Goal: Task Accomplishment & Management: Manage account settings

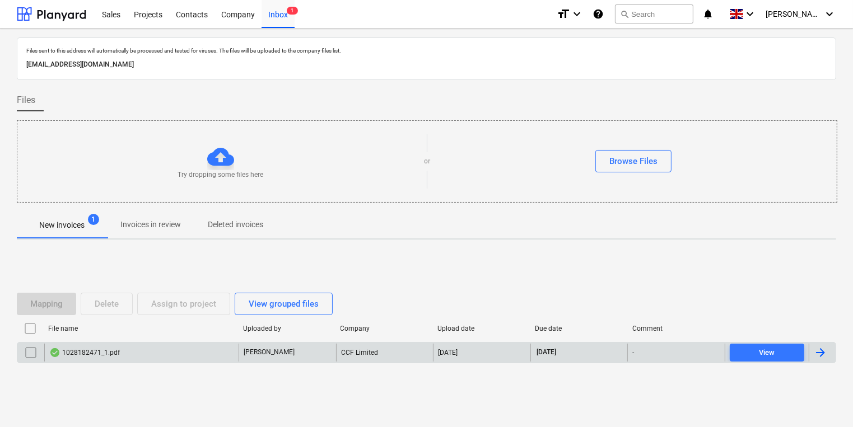
click at [218, 352] on div "1028182471_1.pdf" at bounding box center [141, 353] width 194 height 18
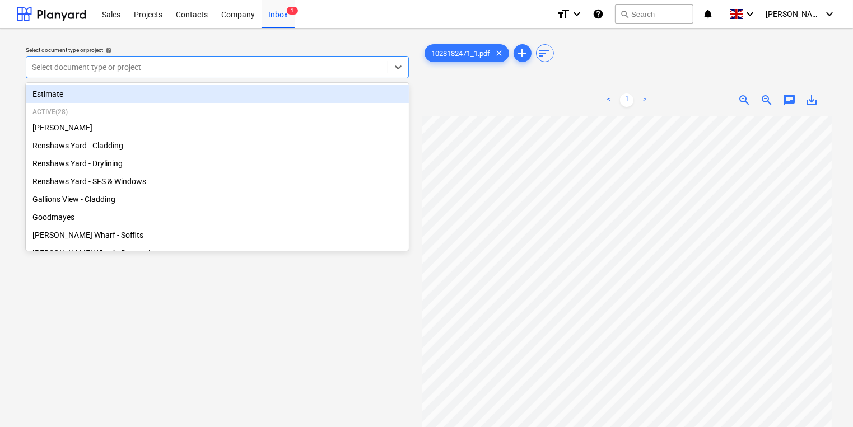
click at [307, 71] on div at bounding box center [207, 67] width 350 height 11
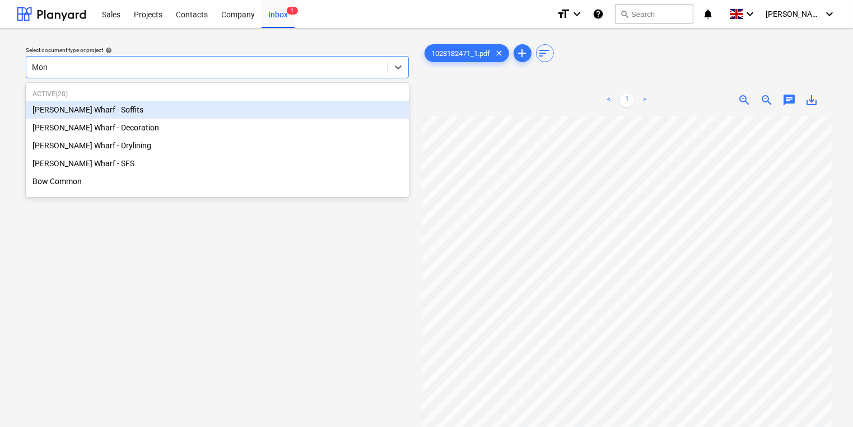
type input "Mont"
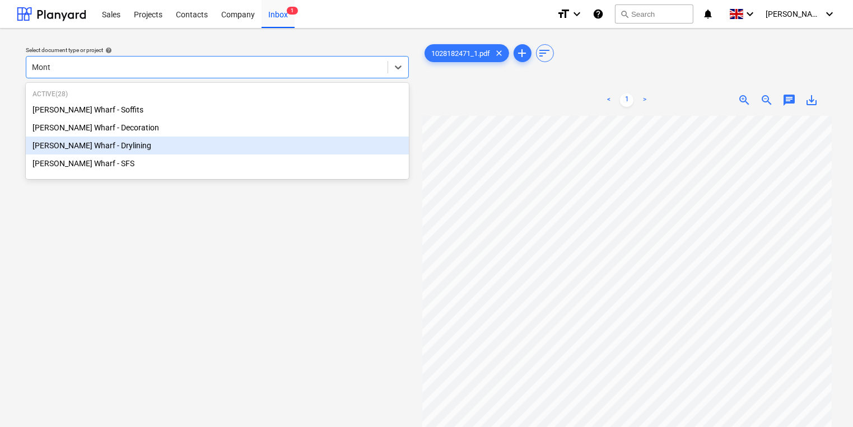
click at [152, 154] on div "[PERSON_NAME] Wharf - Drylining" at bounding box center [217, 146] width 383 height 18
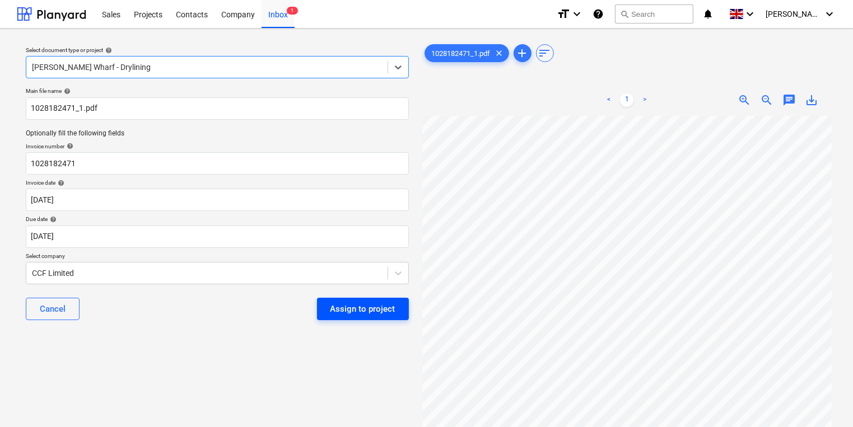
click at [400, 310] on button "Assign to project" at bounding box center [363, 309] width 92 height 22
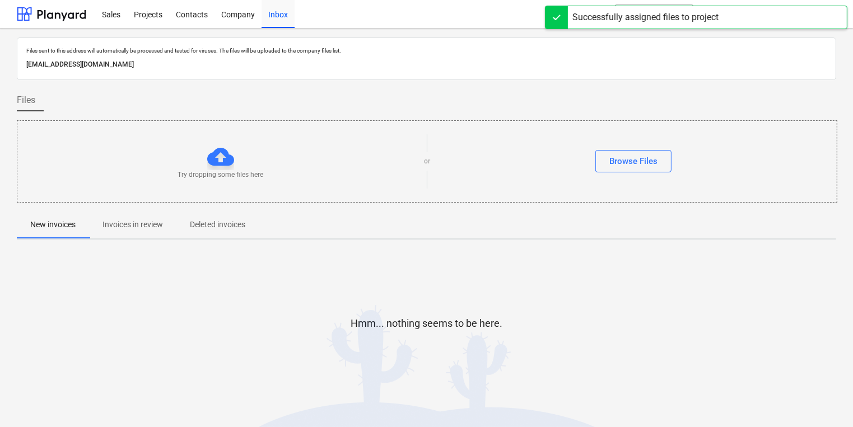
click at [163, 221] on p "Invoices in review" at bounding box center [132, 225] width 60 height 12
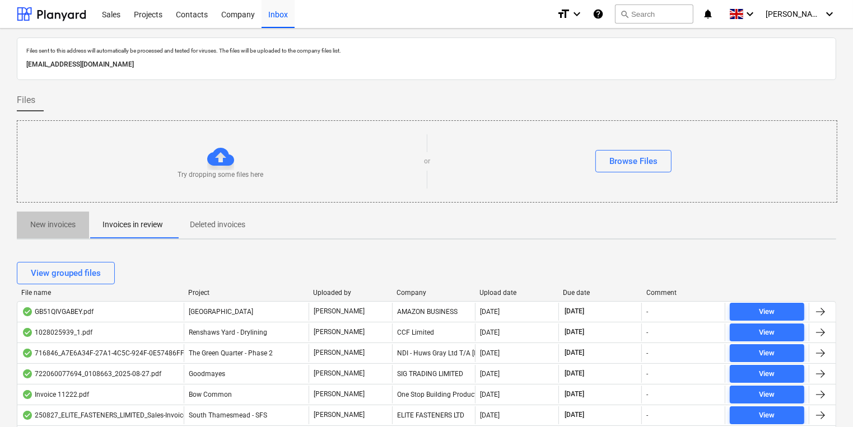
click at [49, 228] on p "New invoices" at bounding box center [52, 225] width 45 height 12
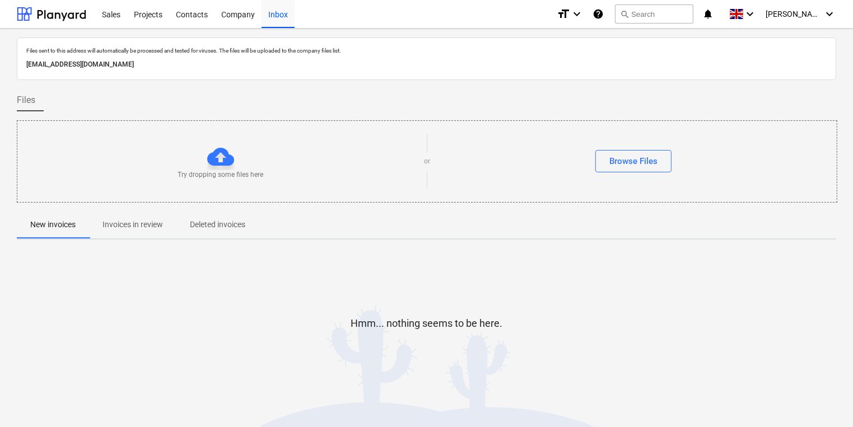
click at [113, 222] on p "Invoices in review" at bounding box center [132, 225] width 60 height 12
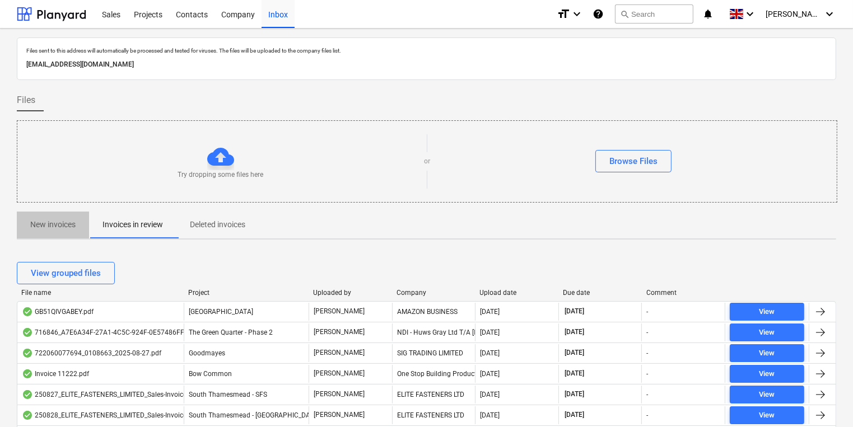
click at [57, 220] on p "New invoices" at bounding box center [52, 225] width 45 height 12
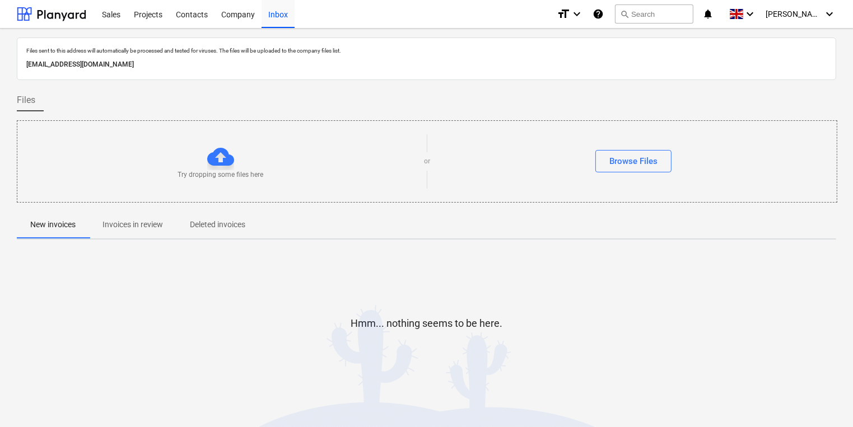
drag, startPoint x: 34, startPoint y: 67, endPoint x: 399, endPoint y: 171, distance: 379.7
click at [34, 67] on p "[EMAIL_ADDRESS][DOMAIN_NAME]" at bounding box center [426, 65] width 800 height 12
click at [125, 222] on p "Invoices in review" at bounding box center [132, 225] width 60 height 12
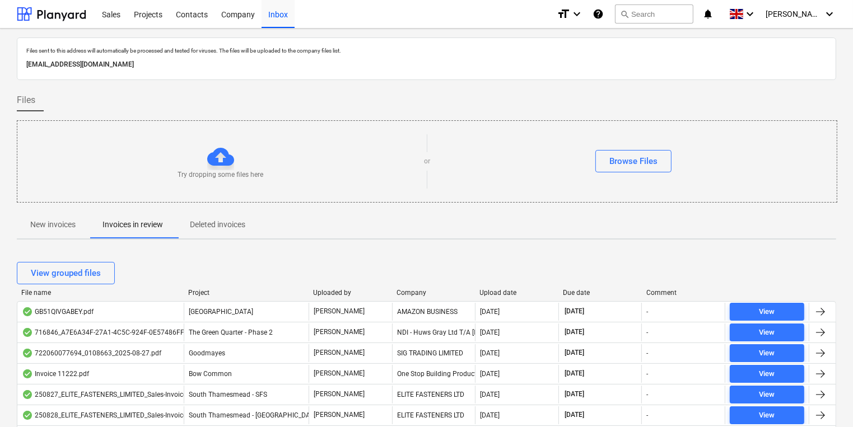
click at [25, 216] on span "New invoices" at bounding box center [53, 225] width 72 height 18
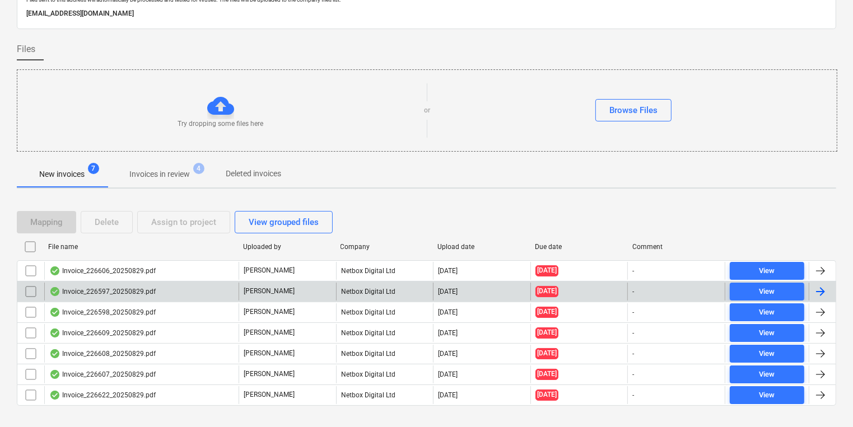
scroll to position [68, 0]
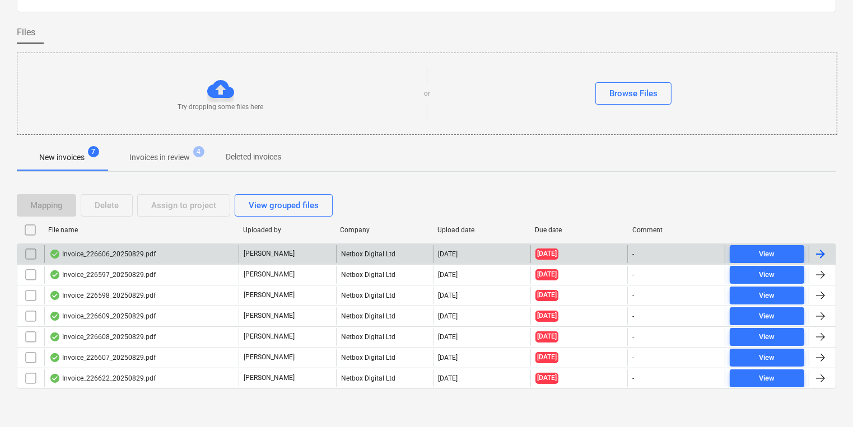
click at [175, 259] on div "Invoice_226606_20250829.pdf" at bounding box center [141, 254] width 194 height 18
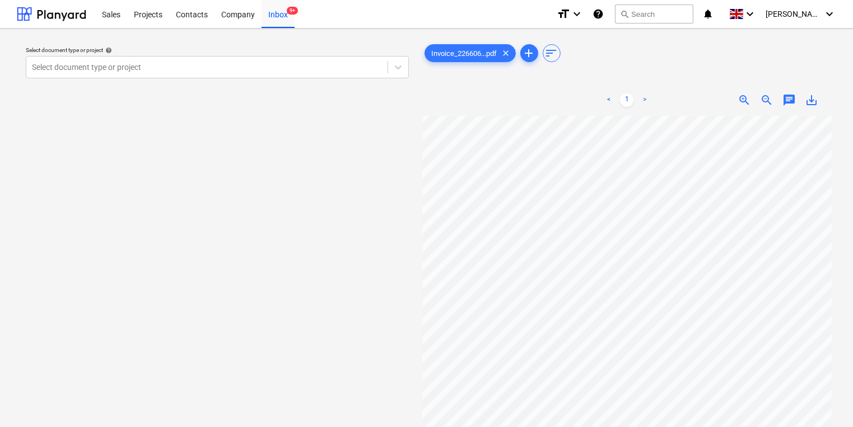
scroll to position [22, 0]
click at [307, 118] on div "Select document type or project help Select document type or project" at bounding box center [217, 277] width 401 height 479
click at [191, 72] on div at bounding box center [207, 67] width 350 height 11
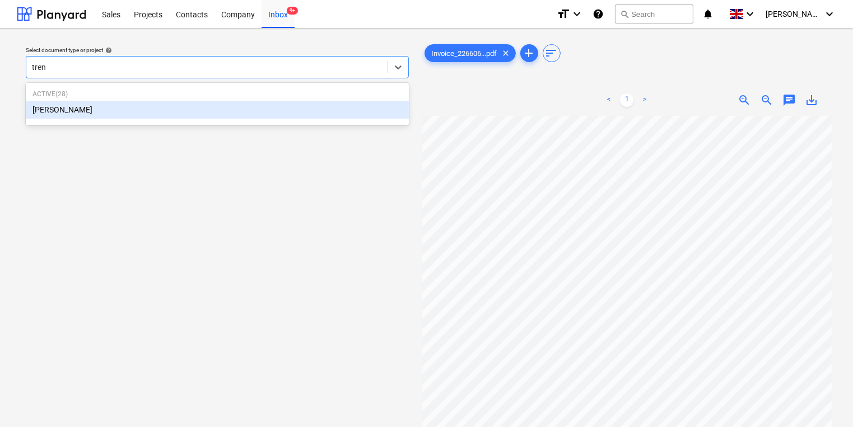
type input "trent"
click at [278, 104] on div "[PERSON_NAME]" at bounding box center [217, 110] width 383 height 18
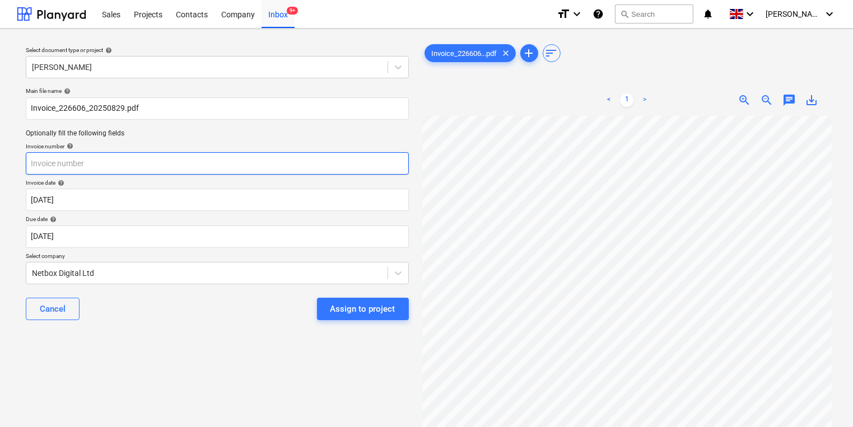
click at [348, 165] on input "text" at bounding box center [217, 163] width 383 height 22
type input "226606"
click at [95, 385] on div "Select document type or project help [PERSON_NAME] Main file name help Invoice_…" at bounding box center [217, 277] width 401 height 479
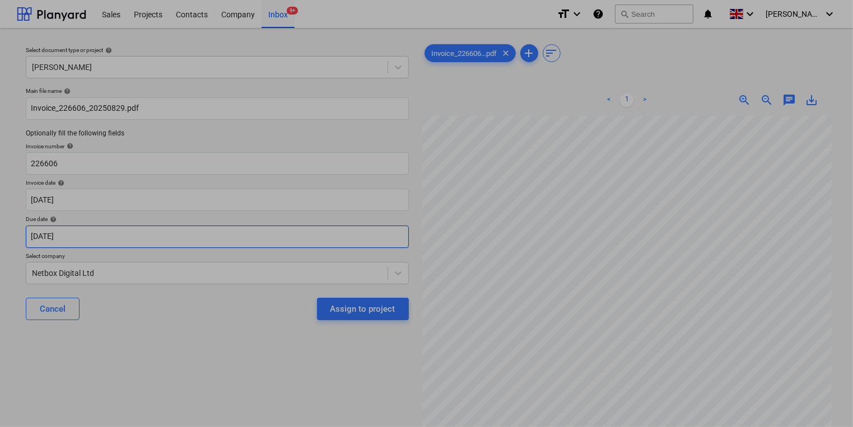
click at [151, 242] on body "Sales Projects Contacts Company Inbox 9+ format_size keyboard_arrow_down help s…" at bounding box center [426, 213] width 853 height 427
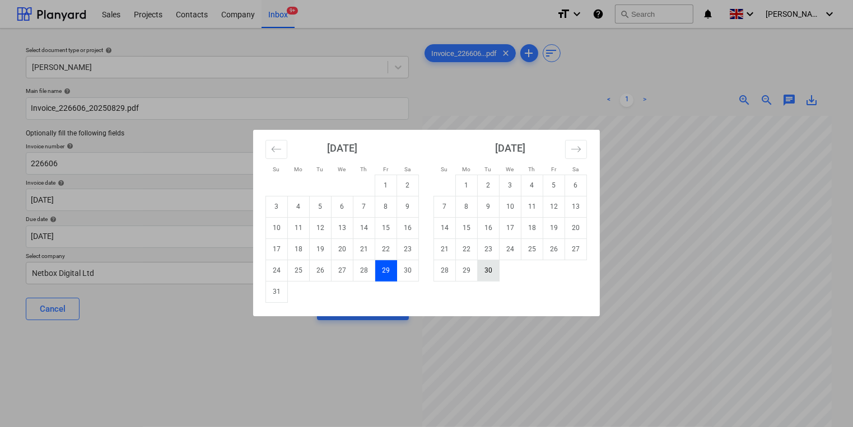
click at [492, 273] on td "30" at bounding box center [489, 270] width 22 height 21
type input "[DATE]"
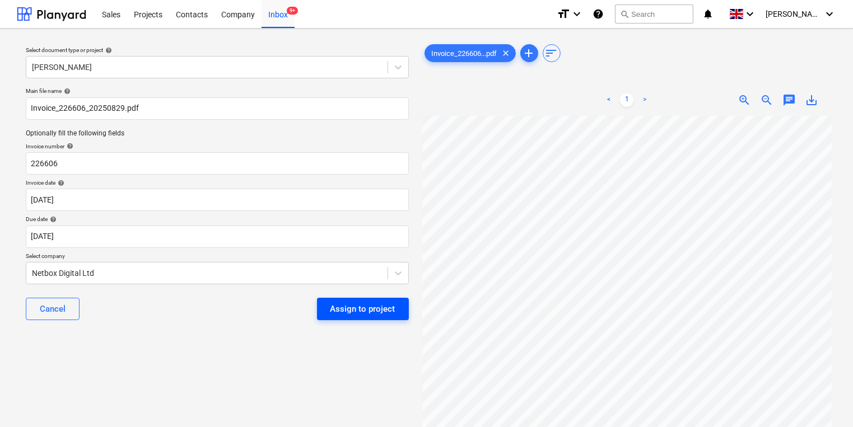
click at [370, 317] on button "Assign to project" at bounding box center [363, 309] width 92 height 22
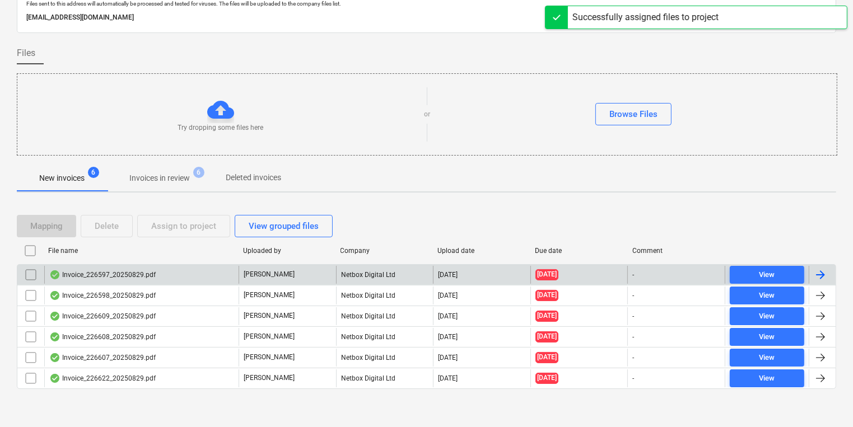
click at [357, 278] on div "Netbox Digital Ltd" at bounding box center [384, 275] width 97 height 18
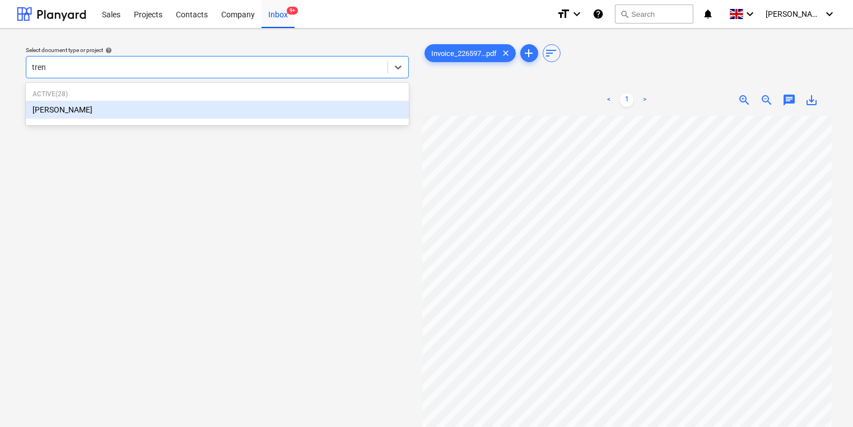
type input "trent"
click at [255, 105] on div "[PERSON_NAME]" at bounding box center [217, 110] width 383 height 18
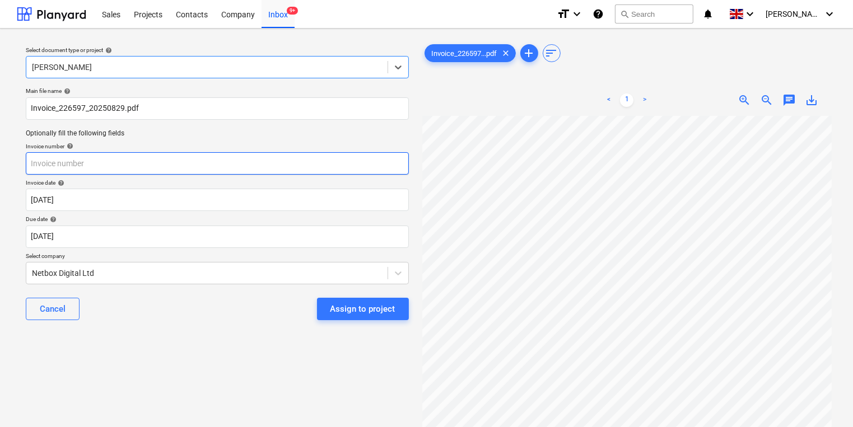
click at [253, 160] on input "text" at bounding box center [217, 163] width 383 height 22
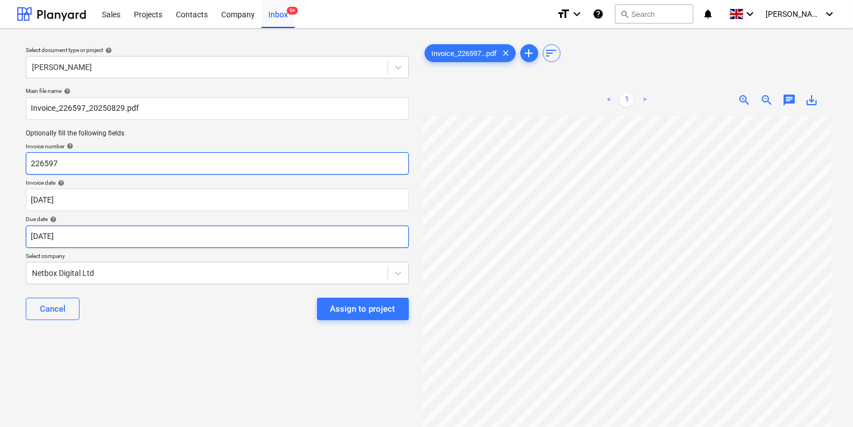
type input "226597"
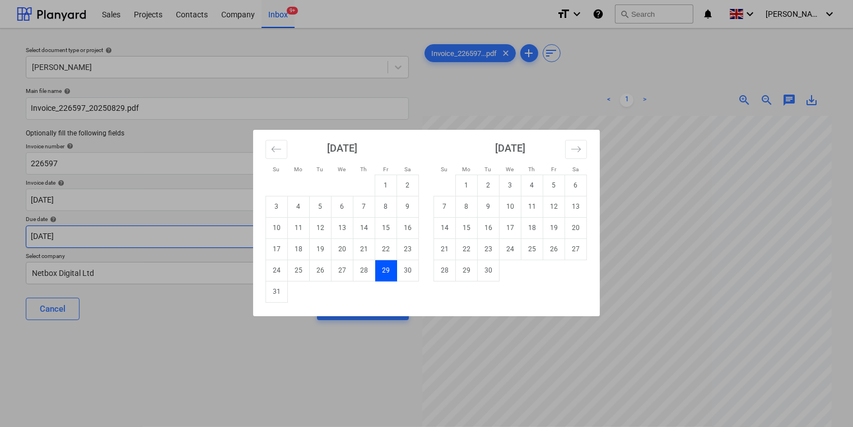
click at [159, 236] on body "Sales Projects Contacts Company Inbox 9+ format_size keyboard_arrow_down help s…" at bounding box center [426, 213] width 853 height 427
click at [498, 271] on tr "28 29 30" at bounding box center [510, 270] width 153 height 21
click at [493, 273] on td "30" at bounding box center [489, 270] width 22 height 21
type input "[DATE]"
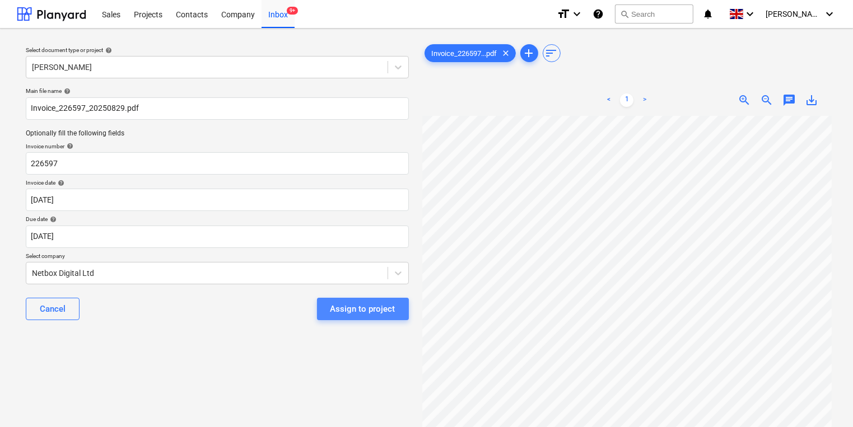
click at [372, 310] on div "Assign to project" at bounding box center [362, 309] width 65 height 15
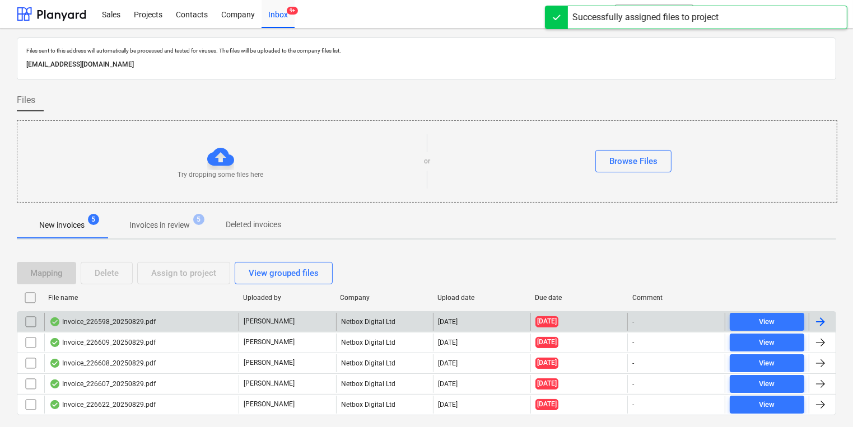
click at [208, 314] on div "Invoice_226598_20250829.pdf" at bounding box center [141, 322] width 194 height 18
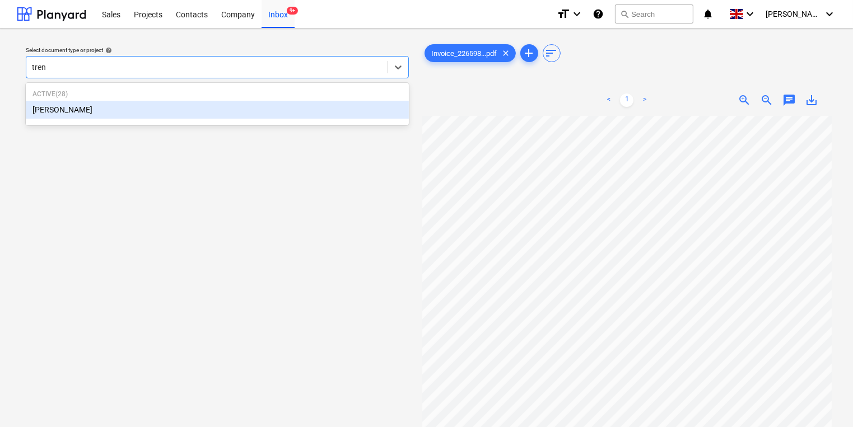
type input "trent"
click at [370, 103] on div "[PERSON_NAME]" at bounding box center [217, 110] width 383 height 18
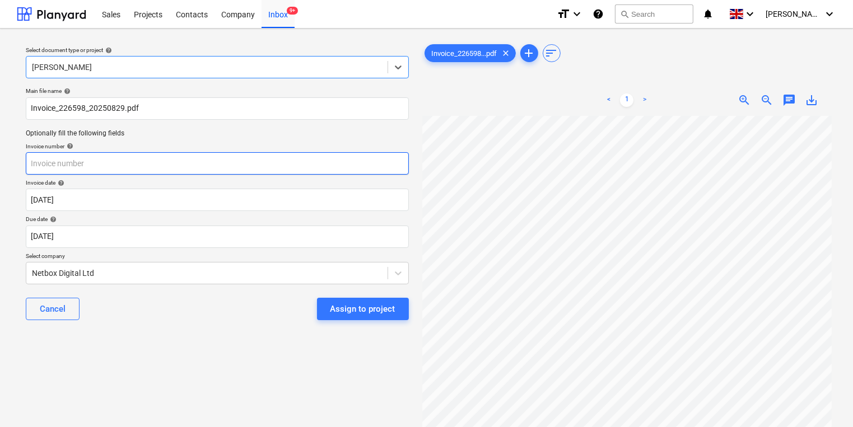
click at [244, 170] on input "text" at bounding box center [217, 163] width 383 height 22
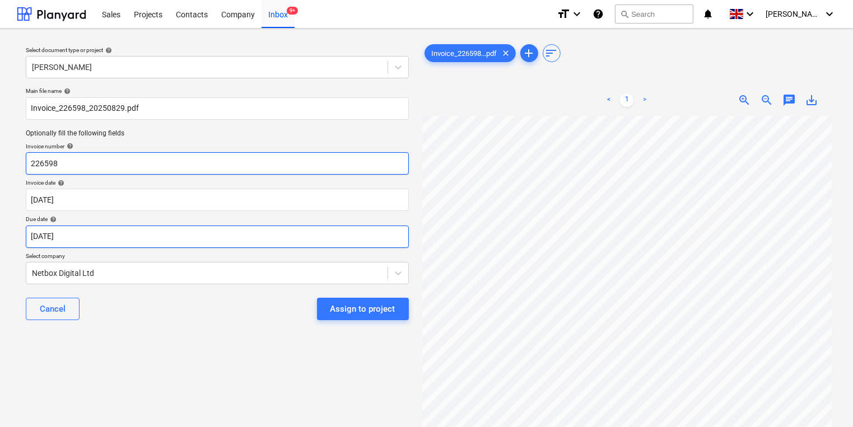
type input "226598"
click at [282, 231] on body "Sales Projects Contacts Company Inbox 9+ format_size keyboard_arrow_down help s…" at bounding box center [426, 213] width 853 height 427
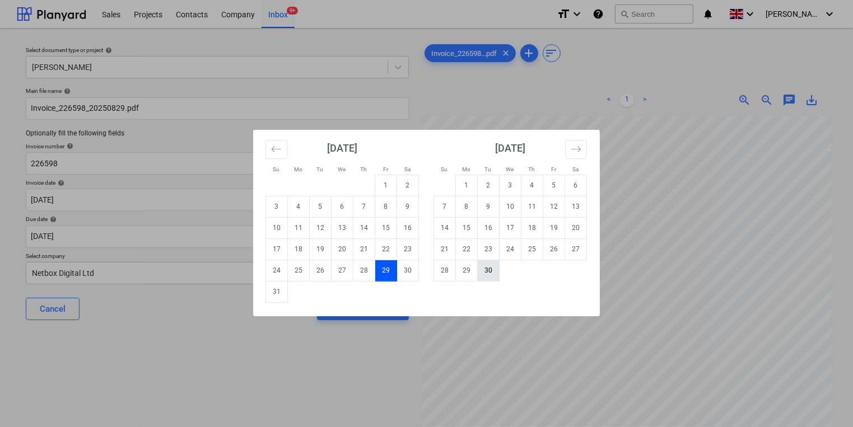
click at [495, 273] on td "30" at bounding box center [489, 270] width 22 height 21
type input "[DATE]"
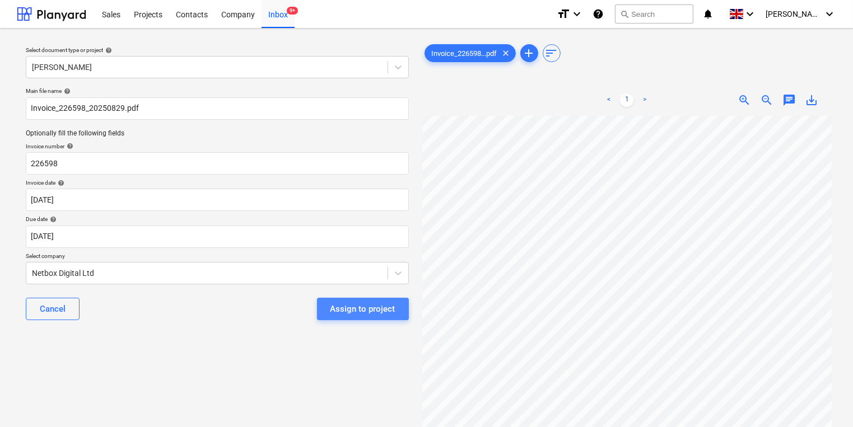
click at [394, 300] on button "Assign to project" at bounding box center [363, 309] width 92 height 22
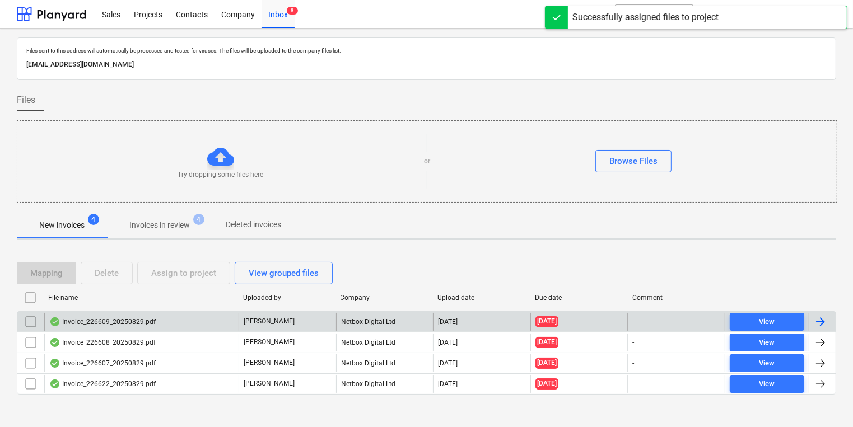
click at [73, 313] on div "Invoice_226609_20250829.pdf" at bounding box center [141, 322] width 194 height 18
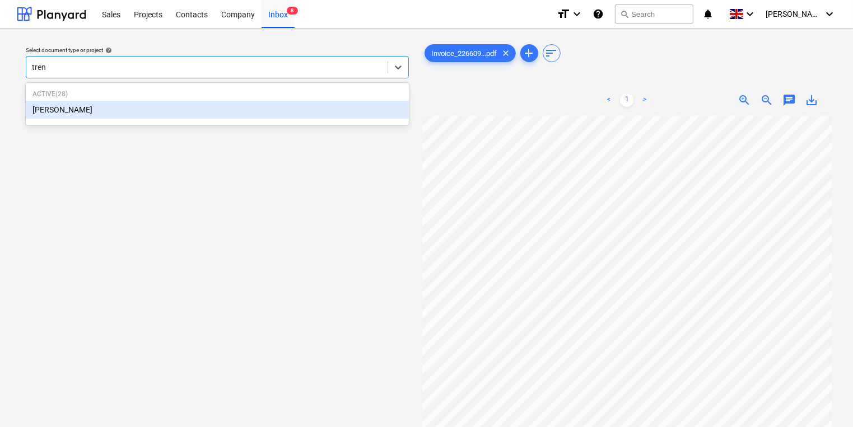
type input "trent"
click at [222, 111] on div "[PERSON_NAME]" at bounding box center [217, 110] width 383 height 18
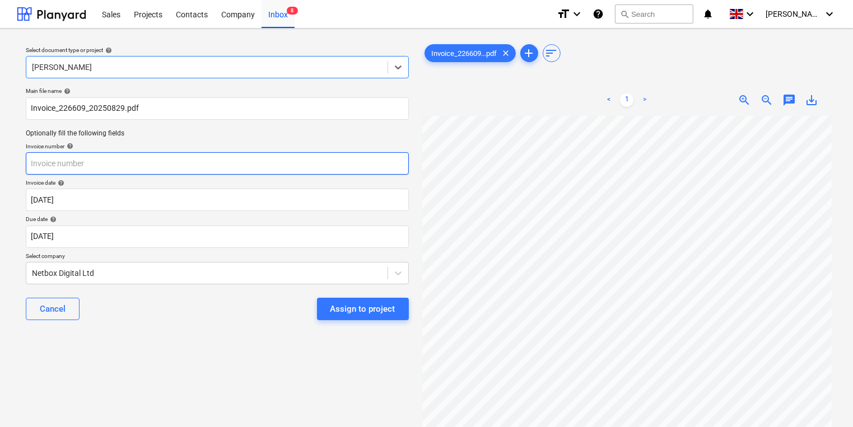
click at [290, 155] on input "text" at bounding box center [217, 163] width 383 height 22
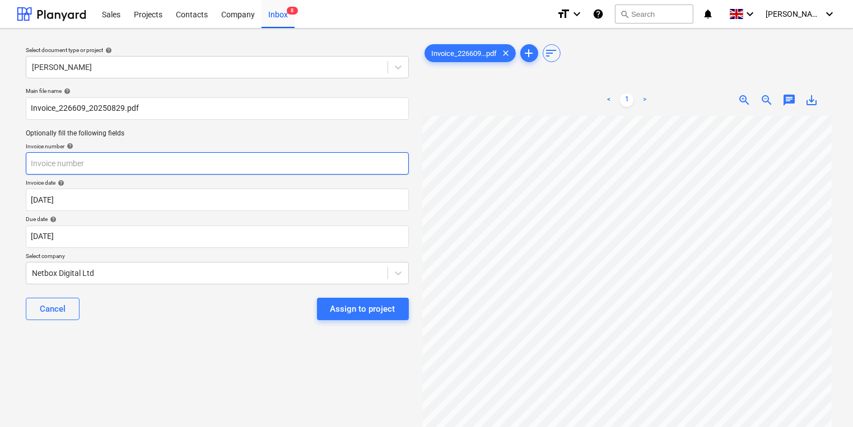
click at [287, 160] on input "text" at bounding box center [217, 163] width 383 height 22
type input "226609"
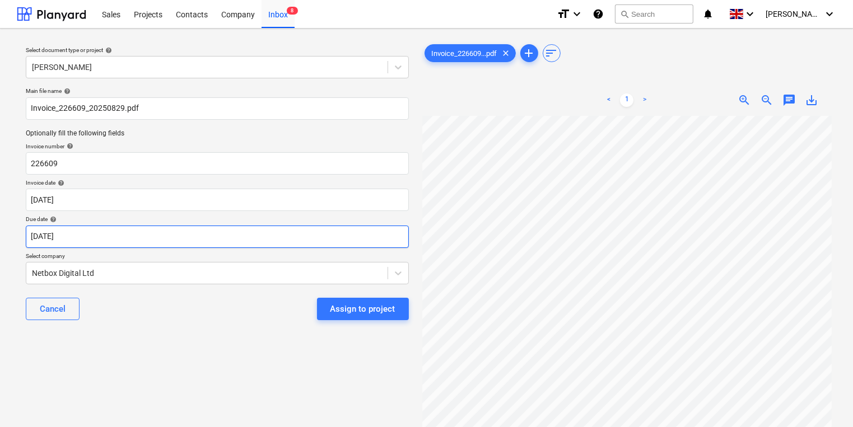
click at [220, 230] on body "Sales Projects Contacts Company Inbox 8 format_size keyboard_arrow_down help se…" at bounding box center [426, 213] width 853 height 427
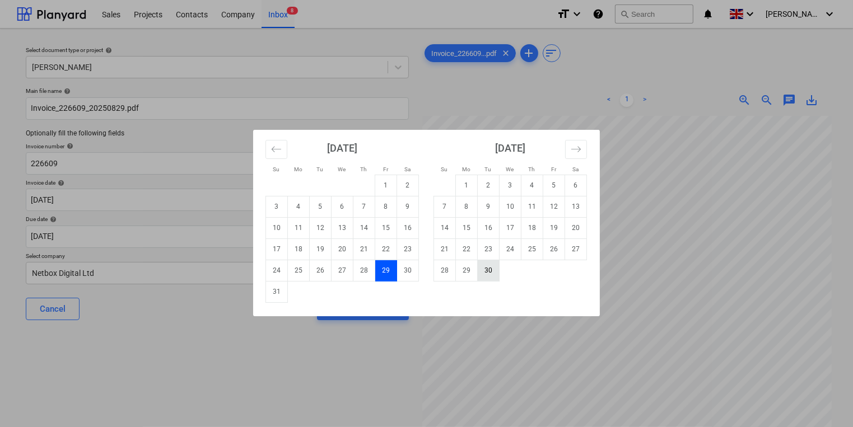
click at [495, 274] on td "30" at bounding box center [489, 270] width 22 height 21
type input "[DATE]"
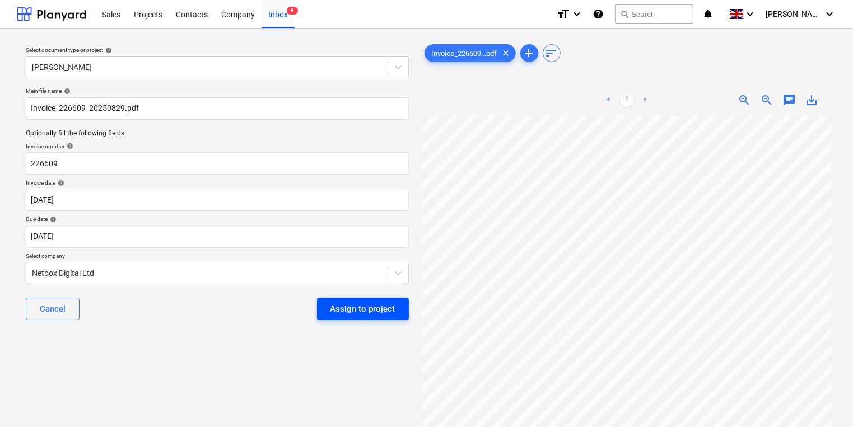
click at [401, 315] on button "Assign to project" at bounding box center [363, 309] width 92 height 22
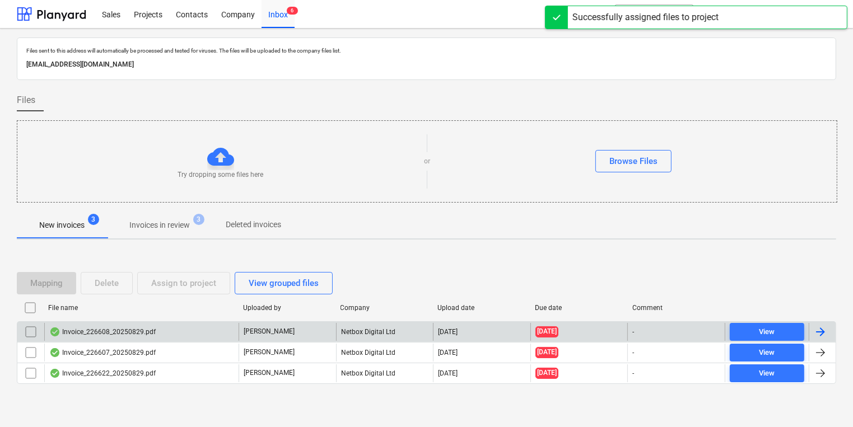
click at [192, 336] on div "Invoice_226608_20250829.pdf" at bounding box center [141, 332] width 194 height 18
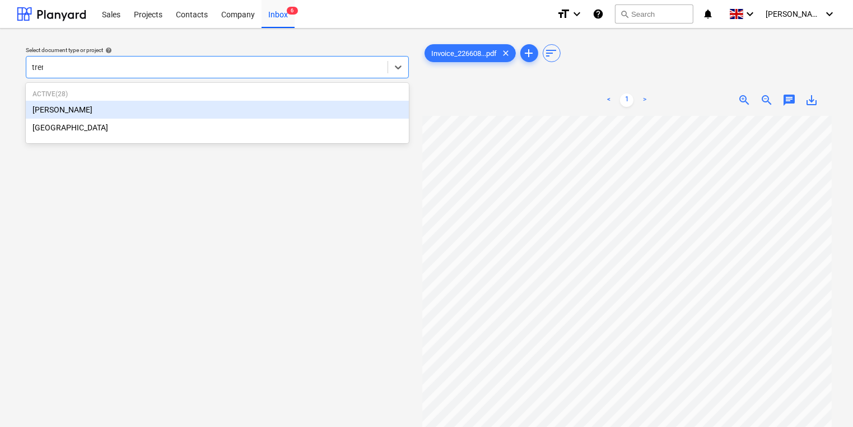
type input "trent"
click at [277, 123] on div "Active ( 28 ) [PERSON_NAME]" at bounding box center [217, 104] width 383 height 38
click at [279, 114] on div "[PERSON_NAME]" at bounding box center [217, 110] width 383 height 18
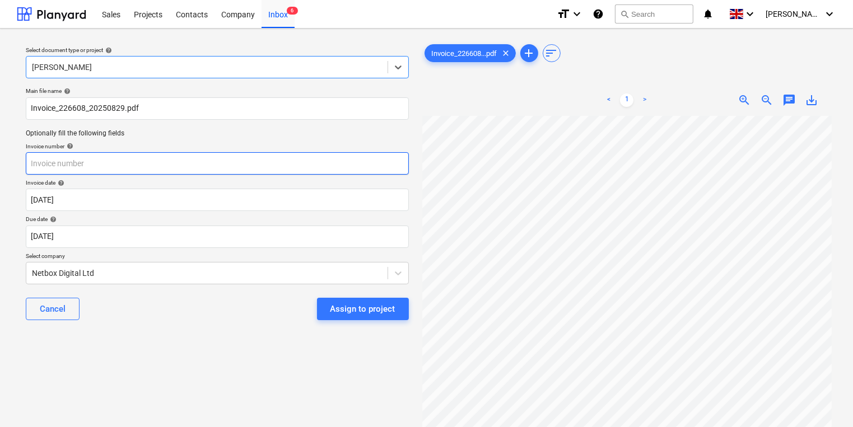
click at [264, 161] on input "text" at bounding box center [217, 163] width 383 height 22
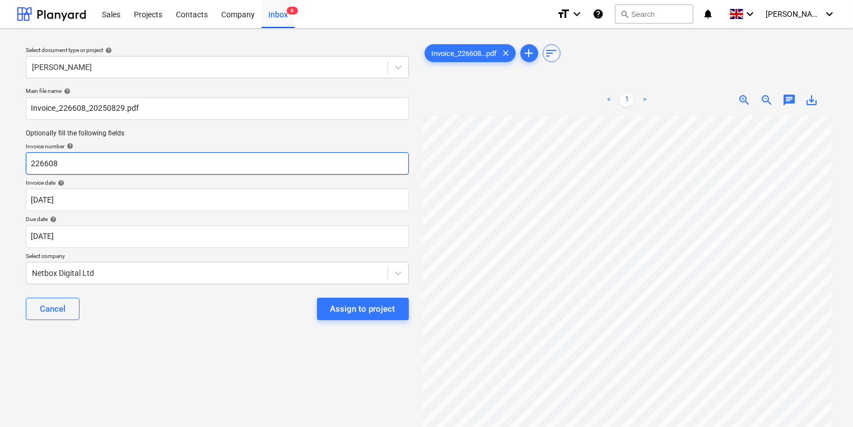
type input "226608"
click at [240, 295] on div "Cancel Assign to project" at bounding box center [217, 309] width 383 height 40
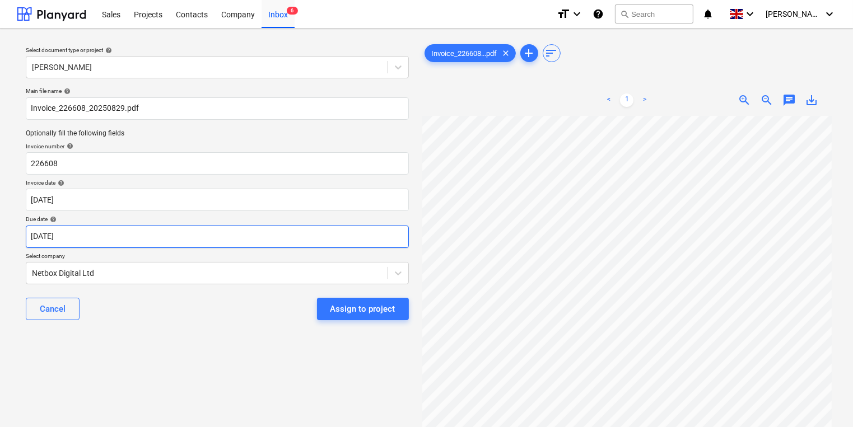
click at [354, 246] on body "Sales Projects Contacts Company Inbox 6 format_size keyboard_arrow_down help se…" at bounding box center [426, 213] width 853 height 427
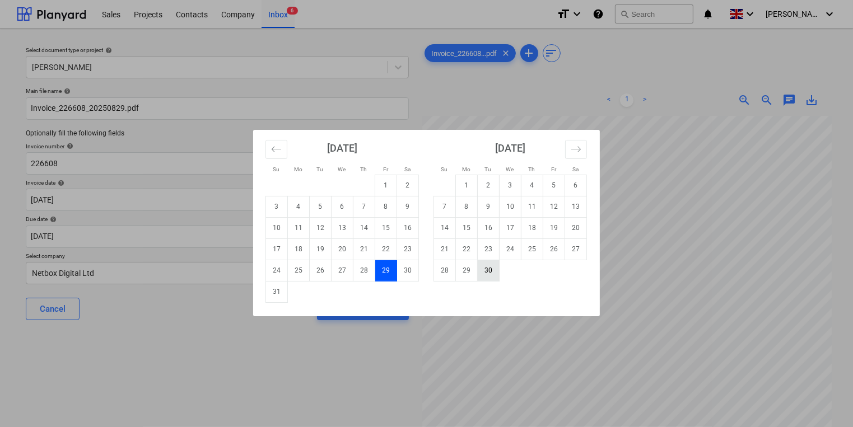
click at [488, 272] on td "30" at bounding box center [489, 270] width 22 height 21
type input "[DATE]"
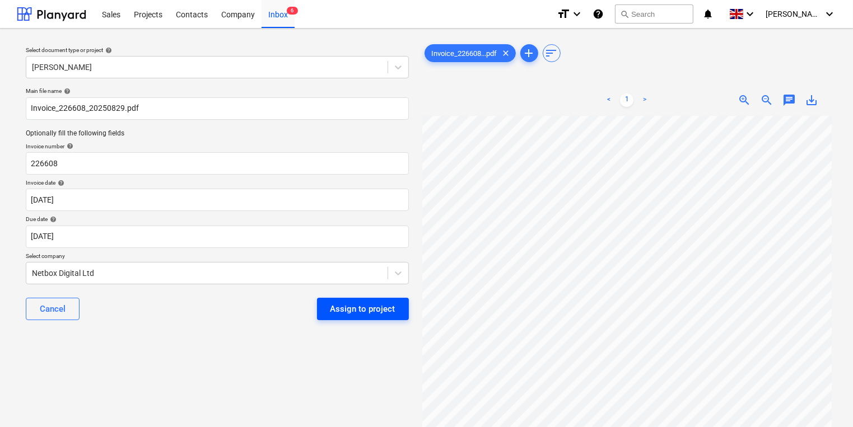
click at [358, 311] on div "Assign to project" at bounding box center [362, 309] width 65 height 15
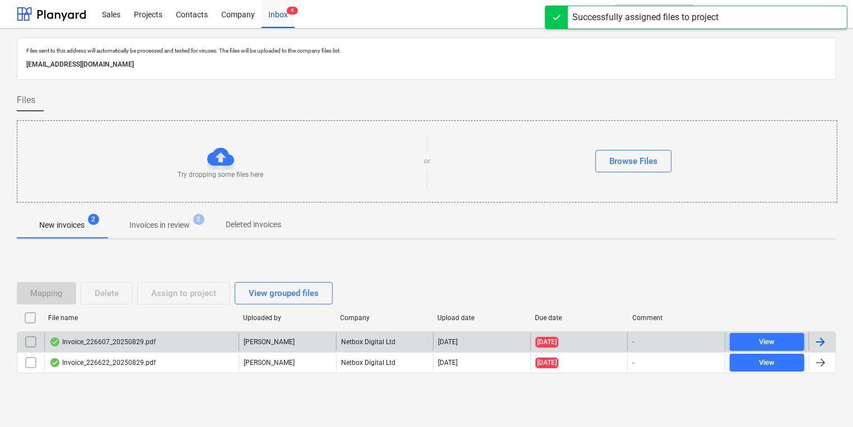
click at [177, 342] on div "Invoice_226607_20250829.pdf" at bounding box center [141, 342] width 194 height 18
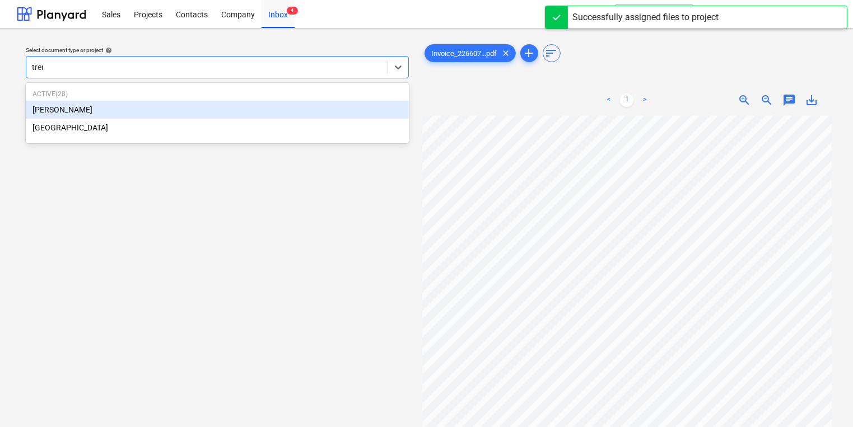
type input "trent"
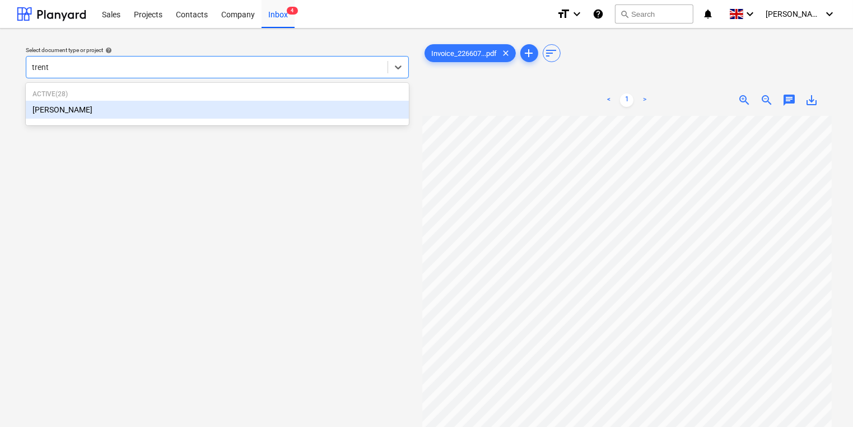
click at [389, 103] on div "[PERSON_NAME]" at bounding box center [217, 110] width 383 height 18
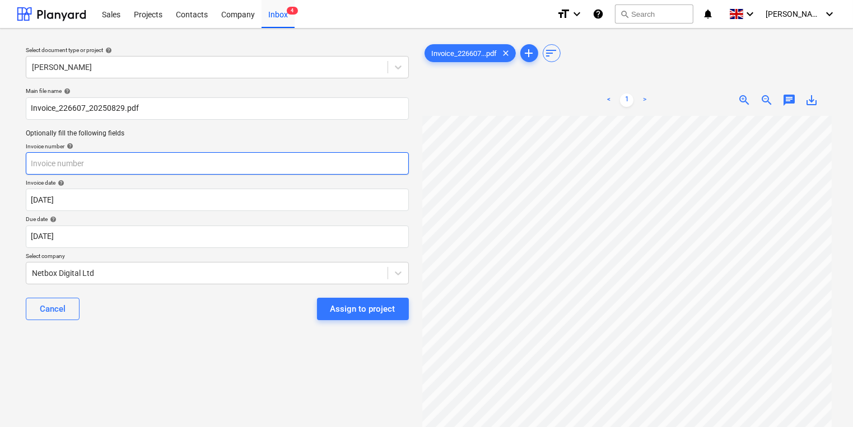
click at [347, 166] on input "text" at bounding box center [217, 163] width 383 height 22
type input "226607"
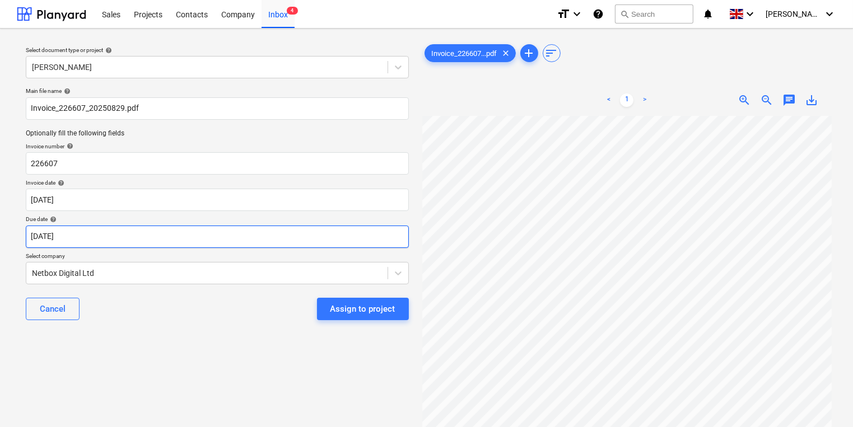
click at [345, 236] on body "Sales Projects Contacts Company Inbox 4 format_size keyboard_arrow_down help se…" at bounding box center [426, 213] width 853 height 427
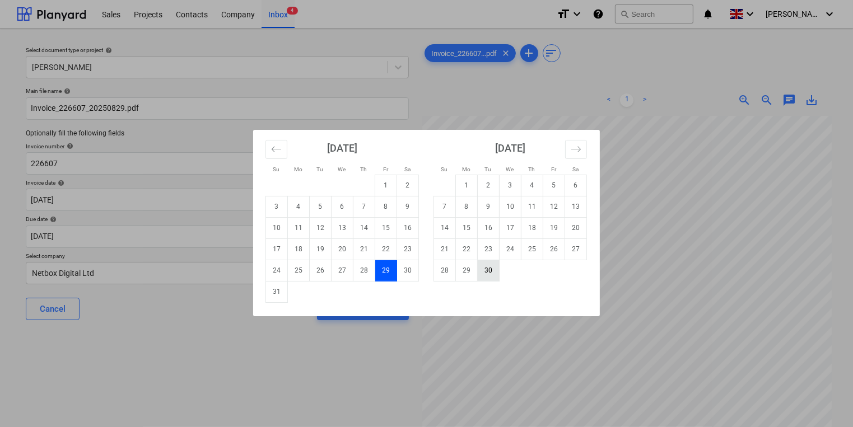
click at [488, 273] on td "30" at bounding box center [489, 270] width 22 height 21
type input "[DATE]"
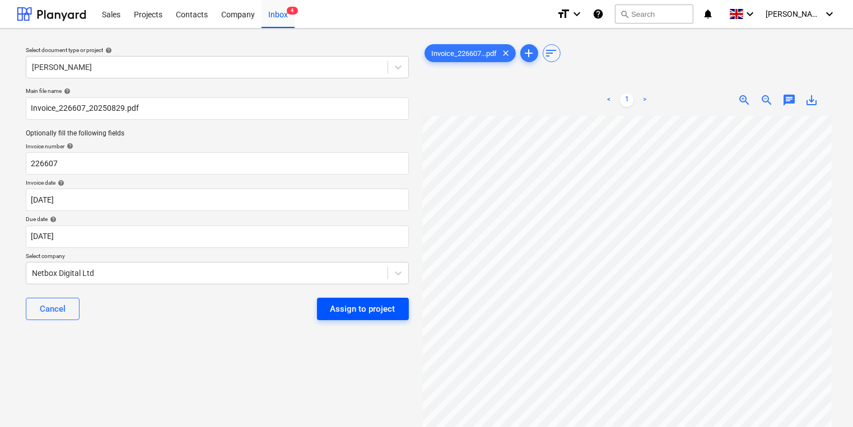
click at [394, 309] on div "Assign to project" at bounding box center [362, 309] width 65 height 15
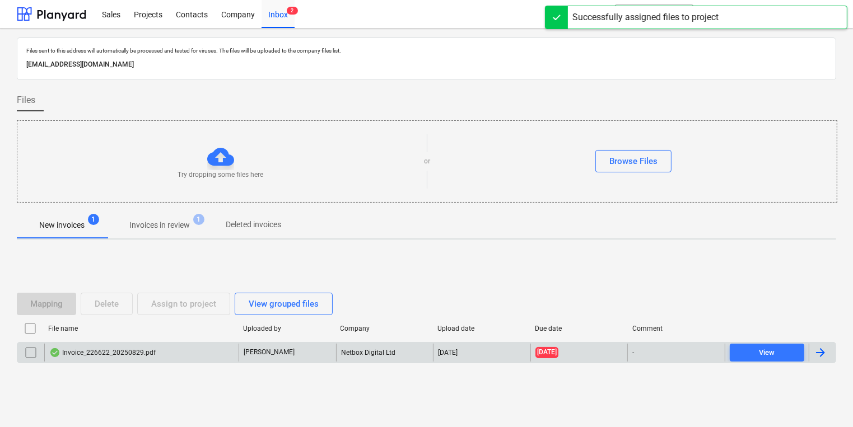
click at [176, 346] on div "Invoice_226622_20250829.pdf" at bounding box center [141, 353] width 194 height 18
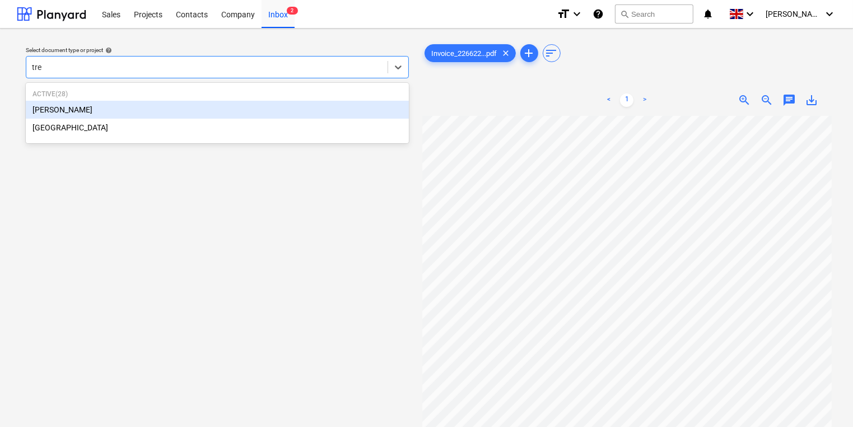
type input "tren"
click at [259, 109] on div "[PERSON_NAME]" at bounding box center [217, 110] width 383 height 18
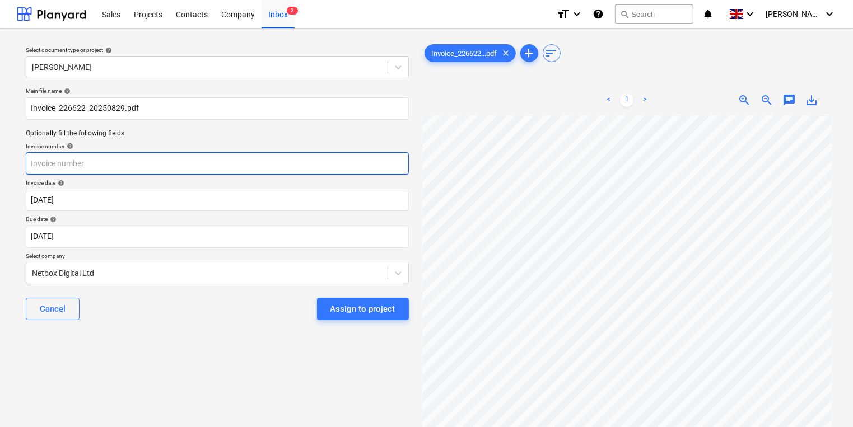
click at [226, 165] on input "text" at bounding box center [217, 163] width 383 height 22
type input "226622"
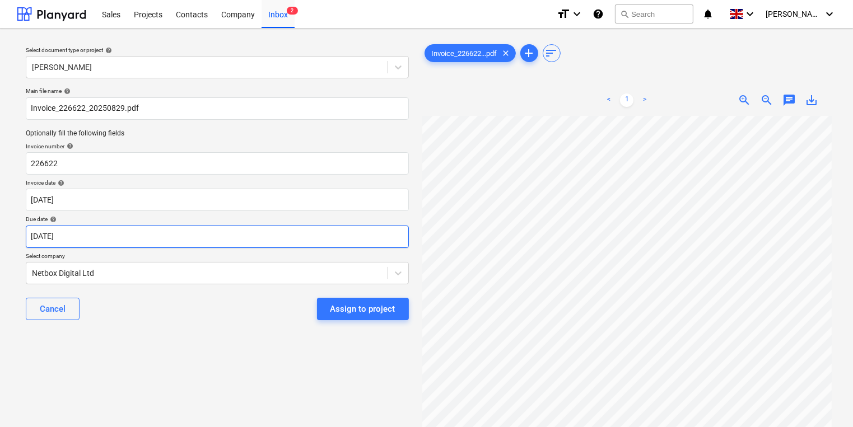
click at [189, 240] on body "Sales Projects Contacts Company Inbox 2 format_size keyboard_arrow_down help se…" at bounding box center [426, 213] width 853 height 427
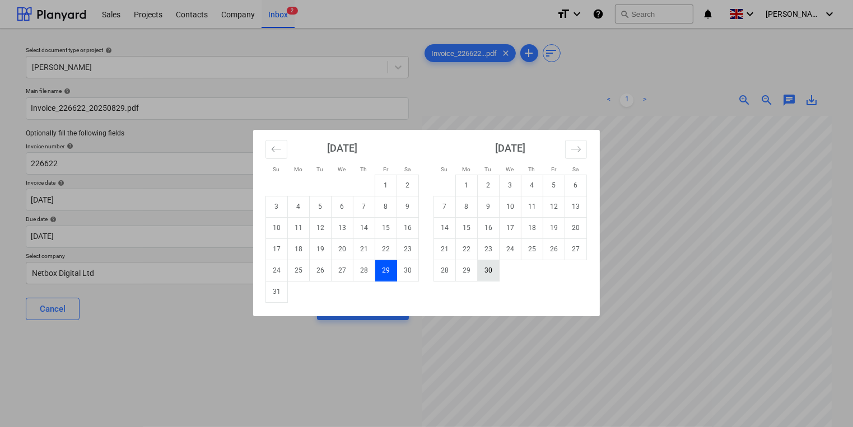
click at [492, 270] on td "30" at bounding box center [489, 270] width 22 height 21
type input "[DATE]"
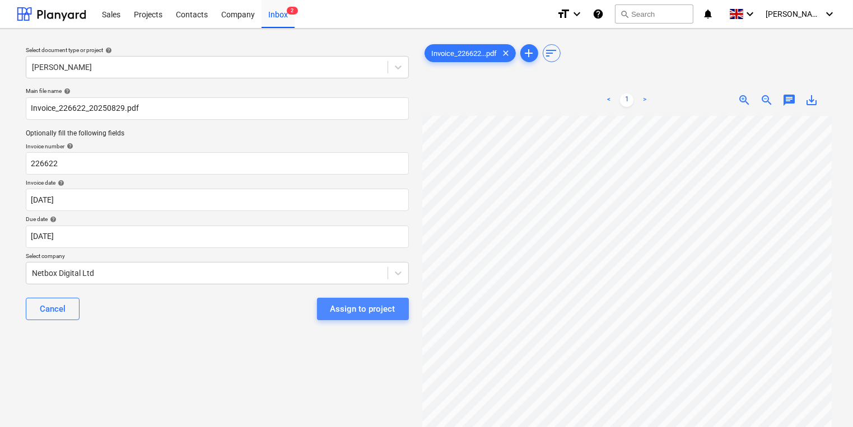
click at [384, 312] on div "Assign to project" at bounding box center [362, 309] width 65 height 15
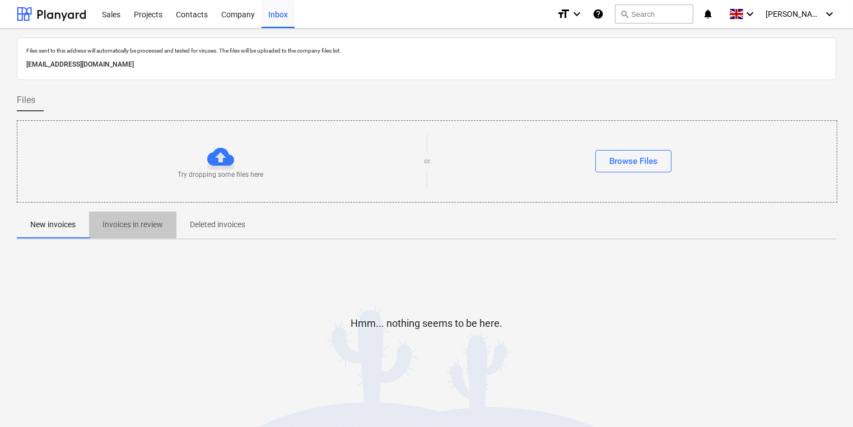
click at [122, 230] on p "Invoices in review" at bounding box center [132, 225] width 60 height 12
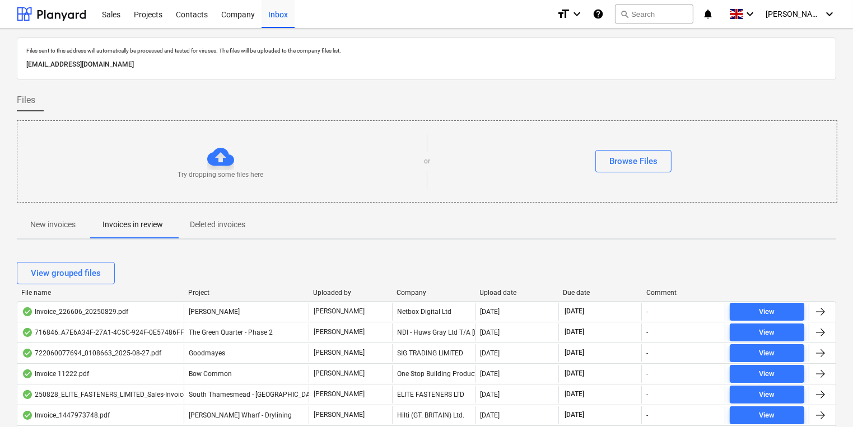
click at [50, 236] on button "New invoices" at bounding box center [53, 225] width 72 height 27
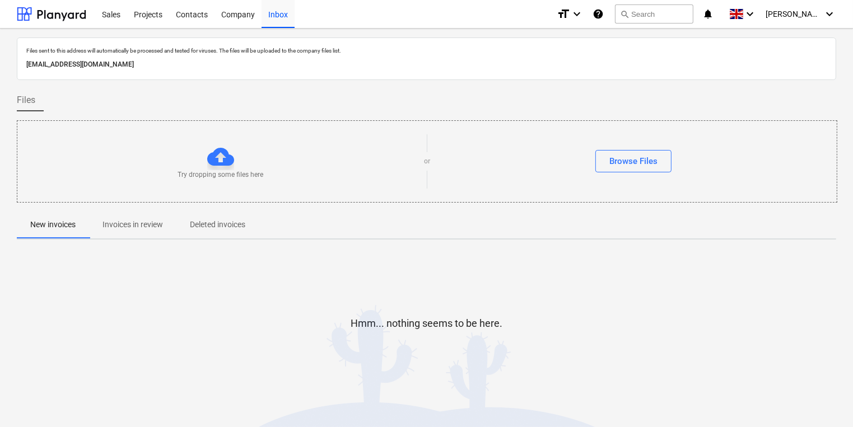
click at [191, 101] on div "Files" at bounding box center [426, 100] width 819 height 22
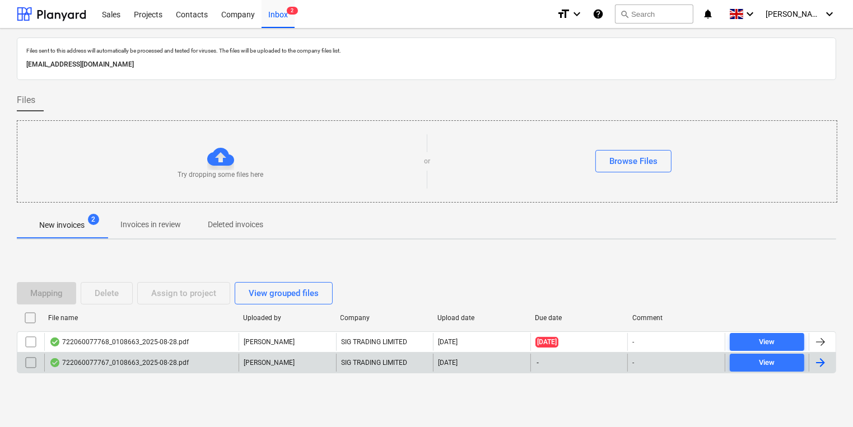
click at [110, 370] on div "722060077767_0108663_2025-08-28.pdf" at bounding box center [141, 363] width 194 height 18
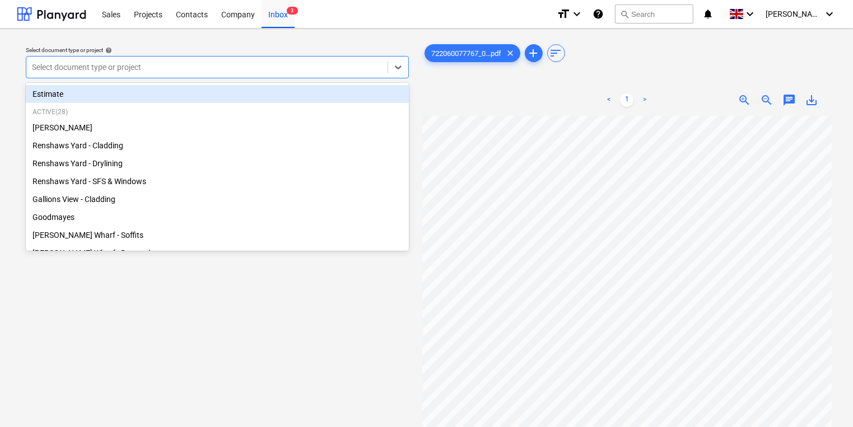
click at [169, 59] on div "Select document type or project" at bounding box center [206, 67] width 361 height 16
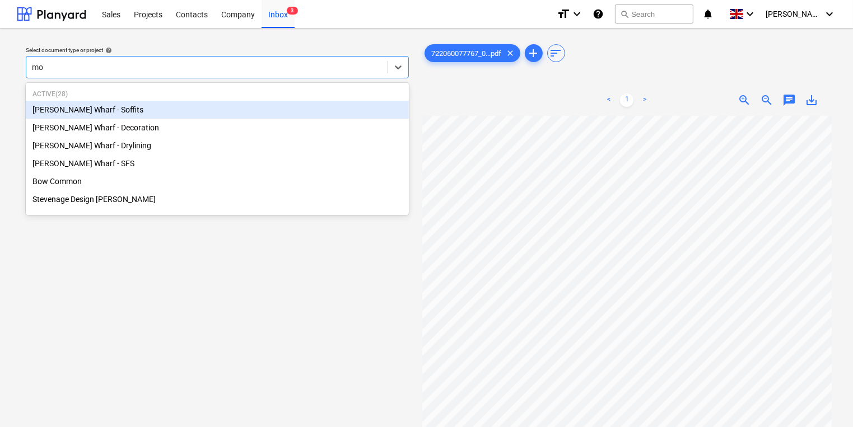
type input "mon"
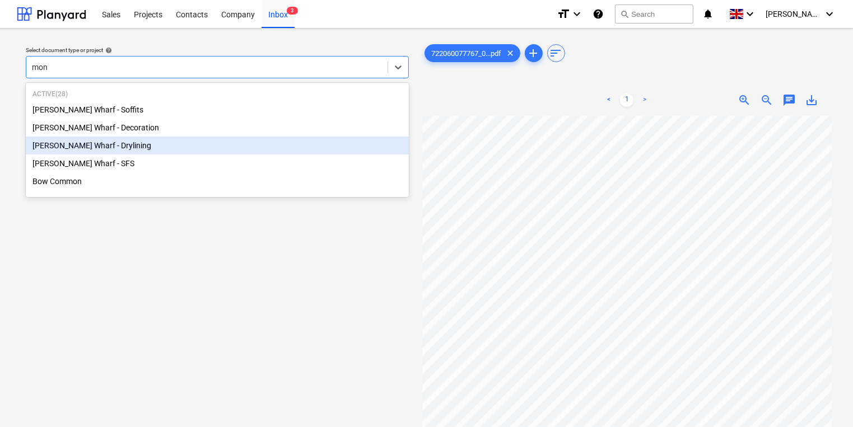
click at [185, 142] on div "[PERSON_NAME] Wharf - Drylining" at bounding box center [217, 146] width 383 height 18
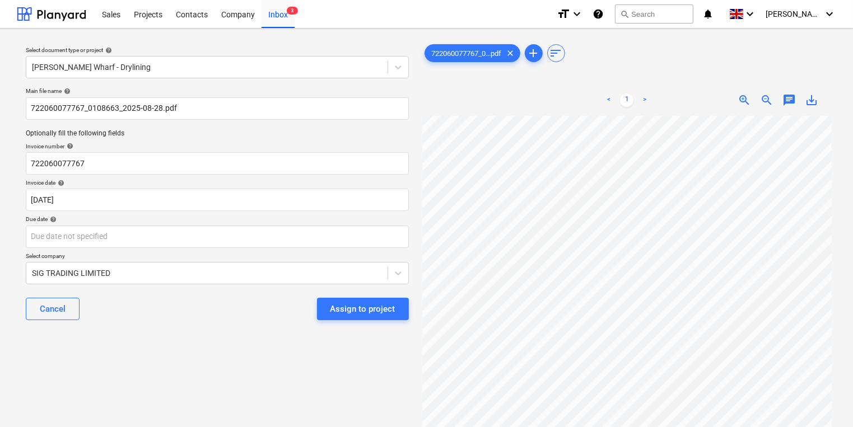
click at [191, 216] on div "Due date help" at bounding box center [217, 219] width 383 height 7
click at [193, 228] on body "Sales Projects Contacts Company Inbox 3 format_size keyboard_arrow_down help se…" at bounding box center [426, 213] width 853 height 427
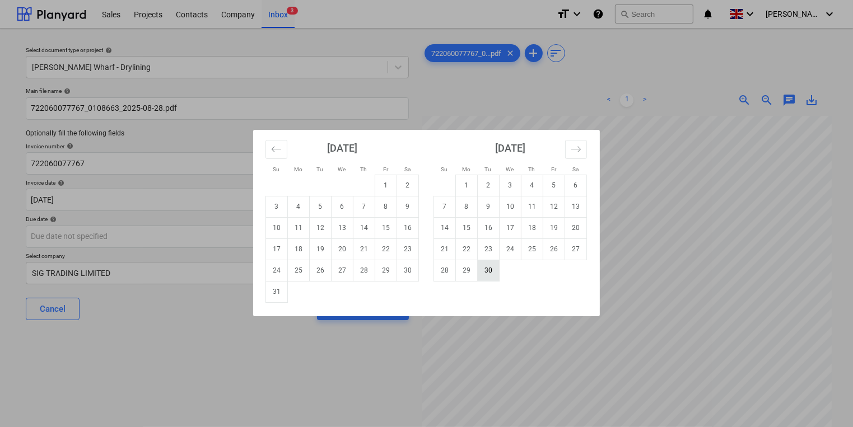
click at [486, 278] on td "30" at bounding box center [489, 270] width 22 height 21
type input "[DATE]"
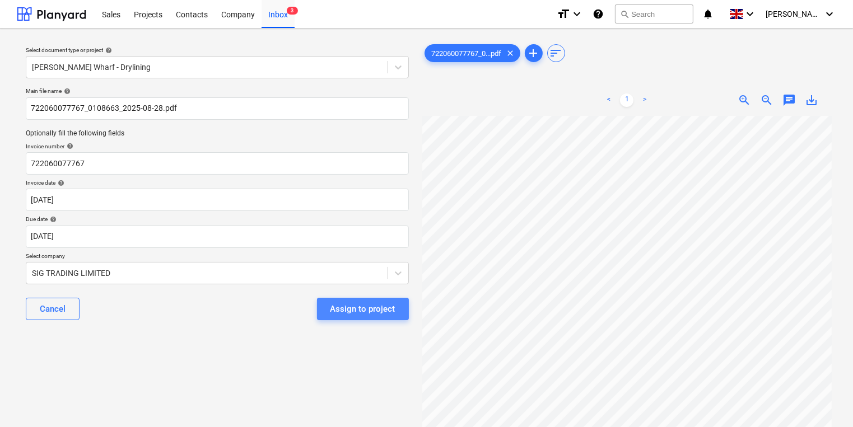
click at [358, 302] on div "Assign to project" at bounding box center [362, 309] width 65 height 15
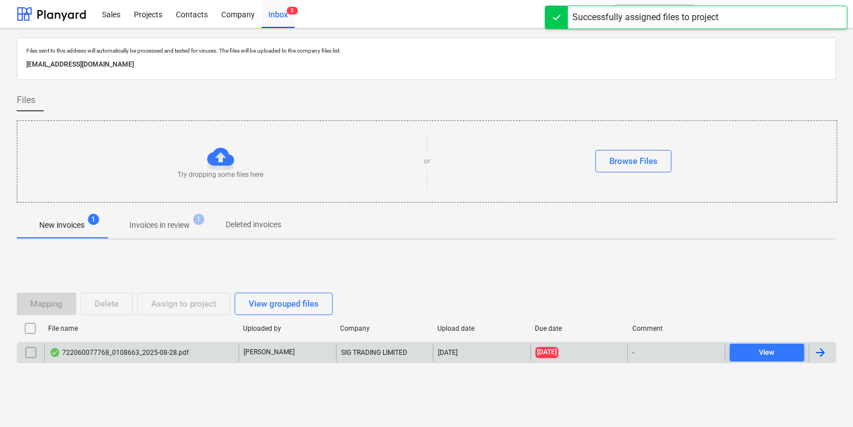
click at [200, 345] on div "722060077768_0108663_2025-08-28.pdf" at bounding box center [141, 353] width 194 height 18
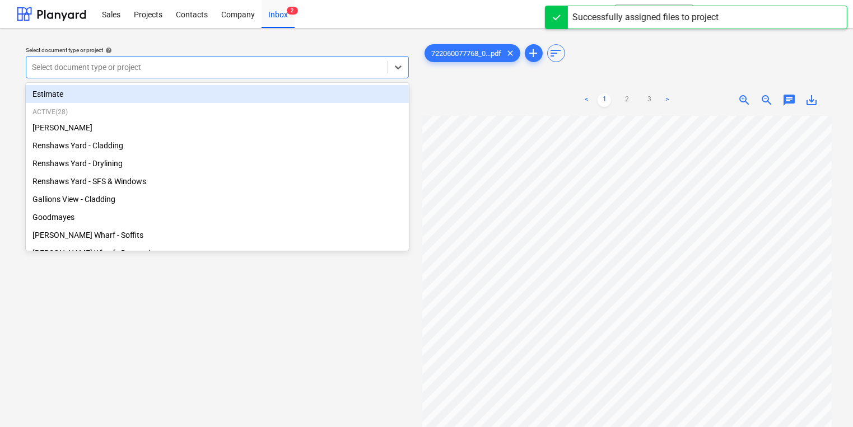
click at [204, 66] on div at bounding box center [207, 67] width 350 height 11
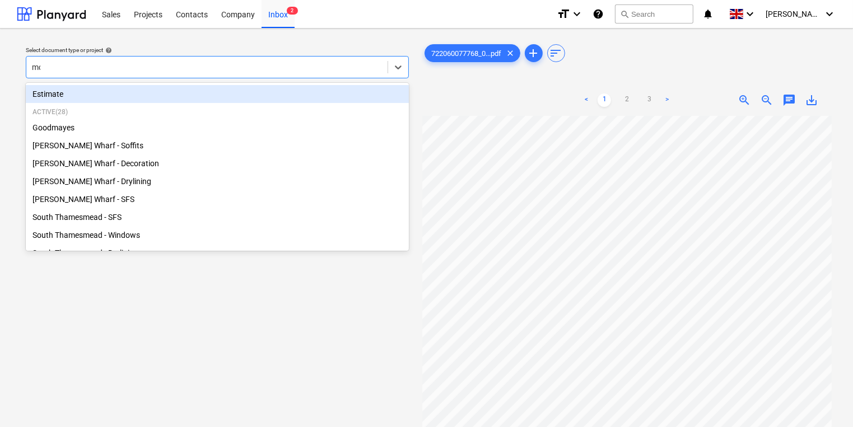
type input "mon"
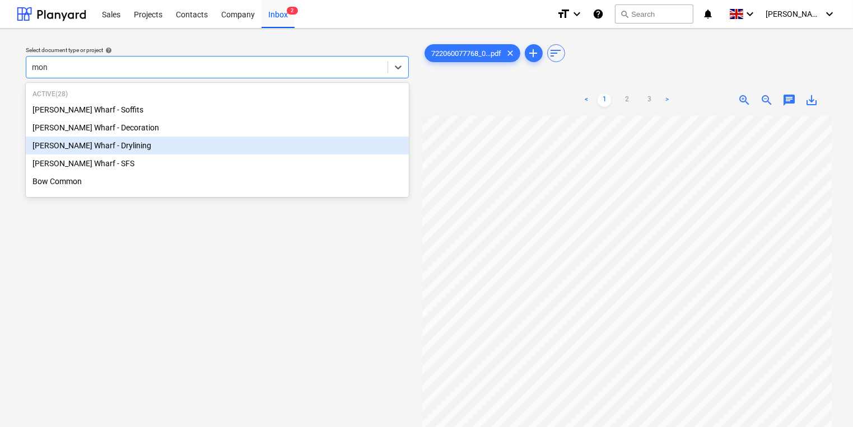
click at [199, 141] on div "[PERSON_NAME] Wharf - Drylining" at bounding box center [217, 146] width 383 height 18
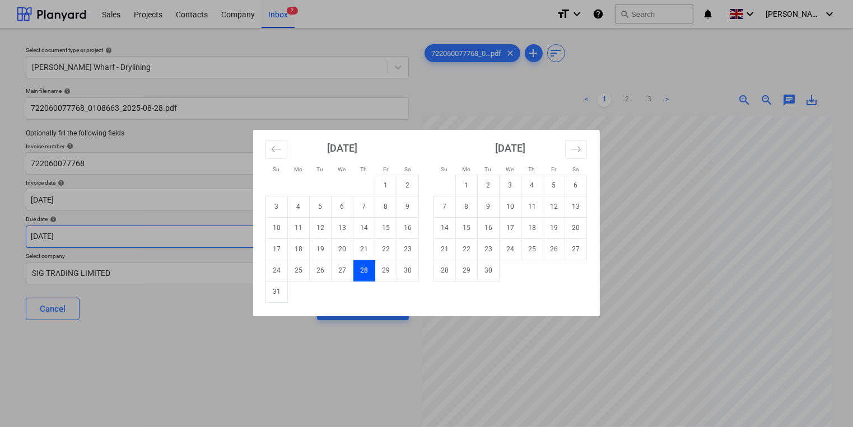
click at [184, 227] on body "Sales Projects Contacts Company Inbox 2 format_size keyboard_arrow_down help se…" at bounding box center [426, 213] width 853 height 427
click at [488, 270] on td "30" at bounding box center [489, 270] width 22 height 21
type input "[DATE]"
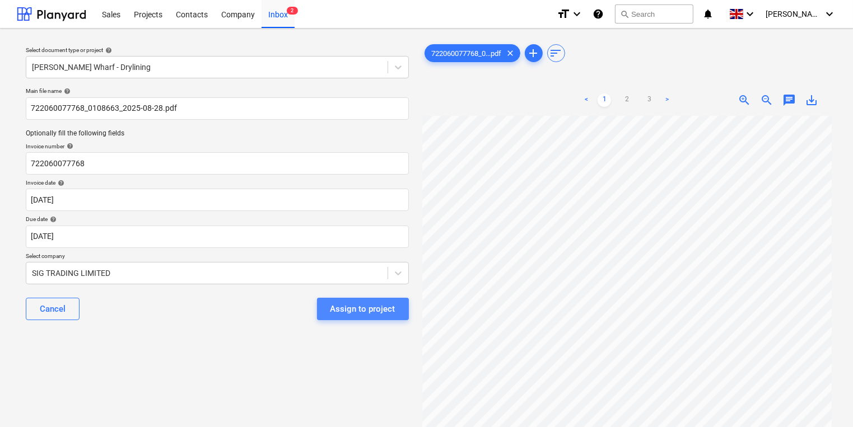
click at [370, 316] on div "Assign to project" at bounding box center [362, 309] width 65 height 15
